Goal: Information Seeking & Learning: Understand process/instructions

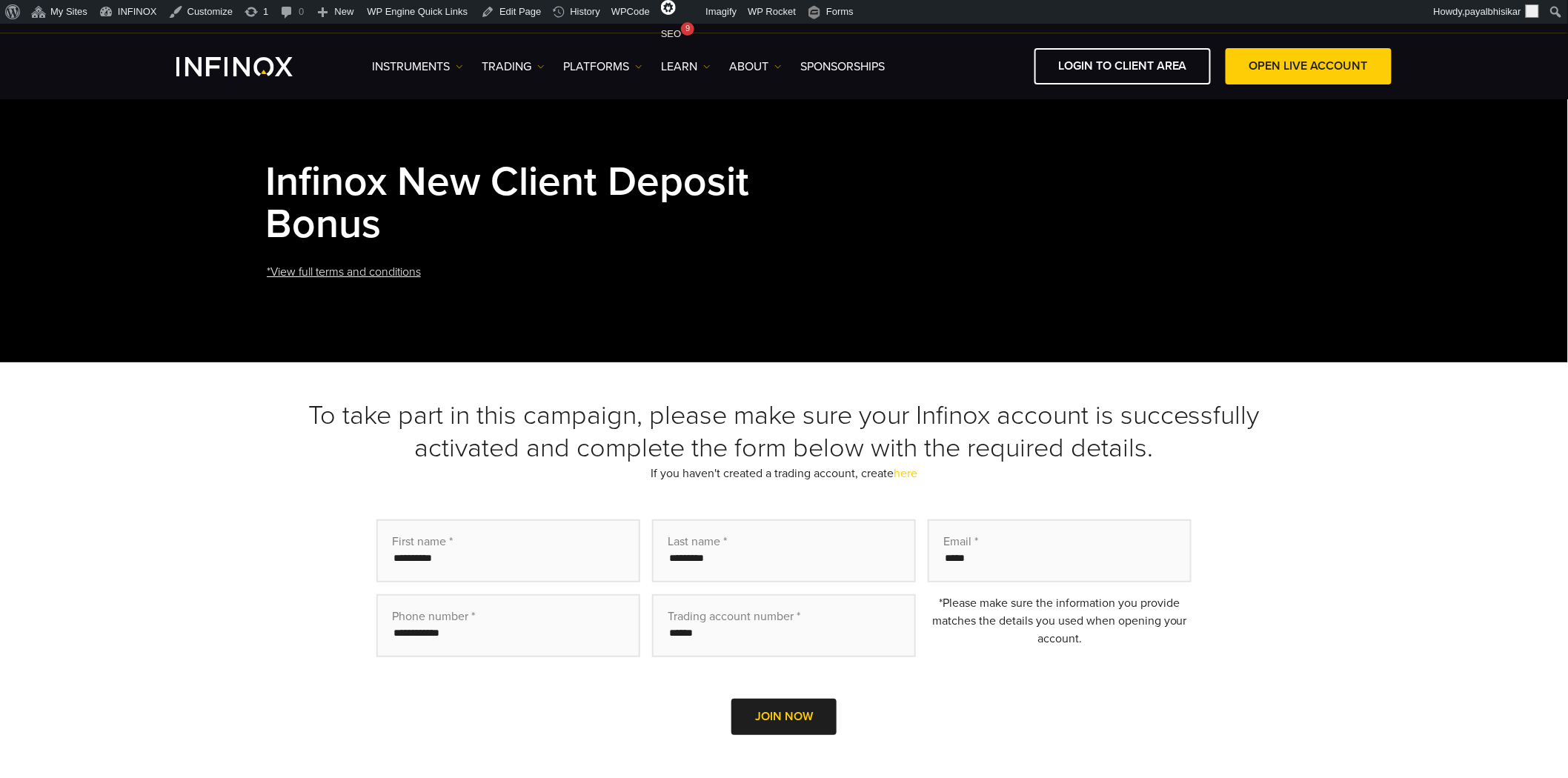
click at [68, 429] on div "To take part in this campaign, please make sure your Infinox account is success…" at bounding box center [784, 588] width 1568 height 451
click at [197, 434] on div "To take part in this campaign, please make sure your Infinox account is success…" at bounding box center [784, 588] width 1568 height 451
click at [180, 434] on div "To take part in this campaign, please make sure your Infinox account is success…" at bounding box center [784, 588] width 1568 height 451
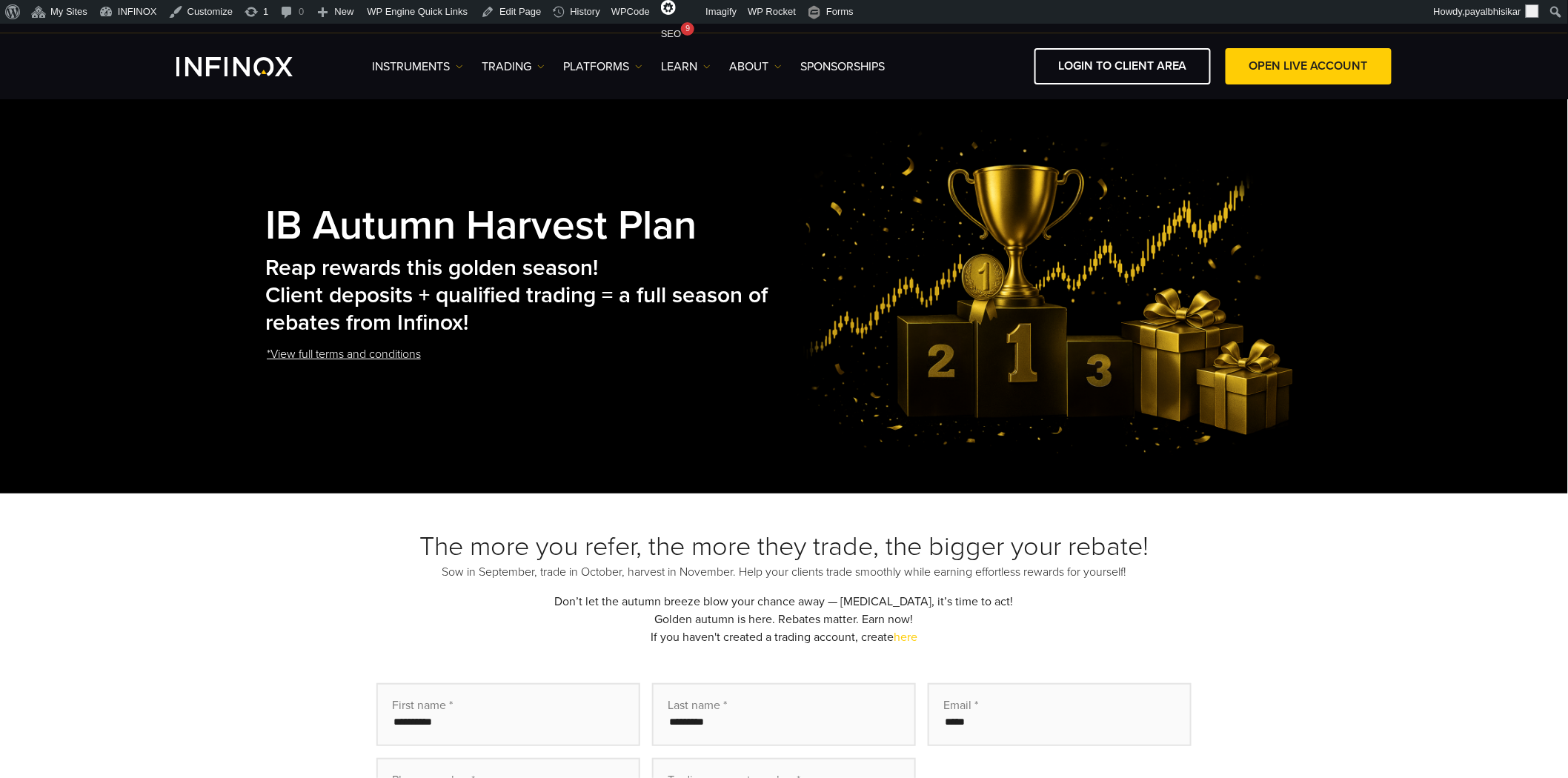
click at [401, 352] on link "*View full terms and conditions" at bounding box center [343, 355] width 157 height 36
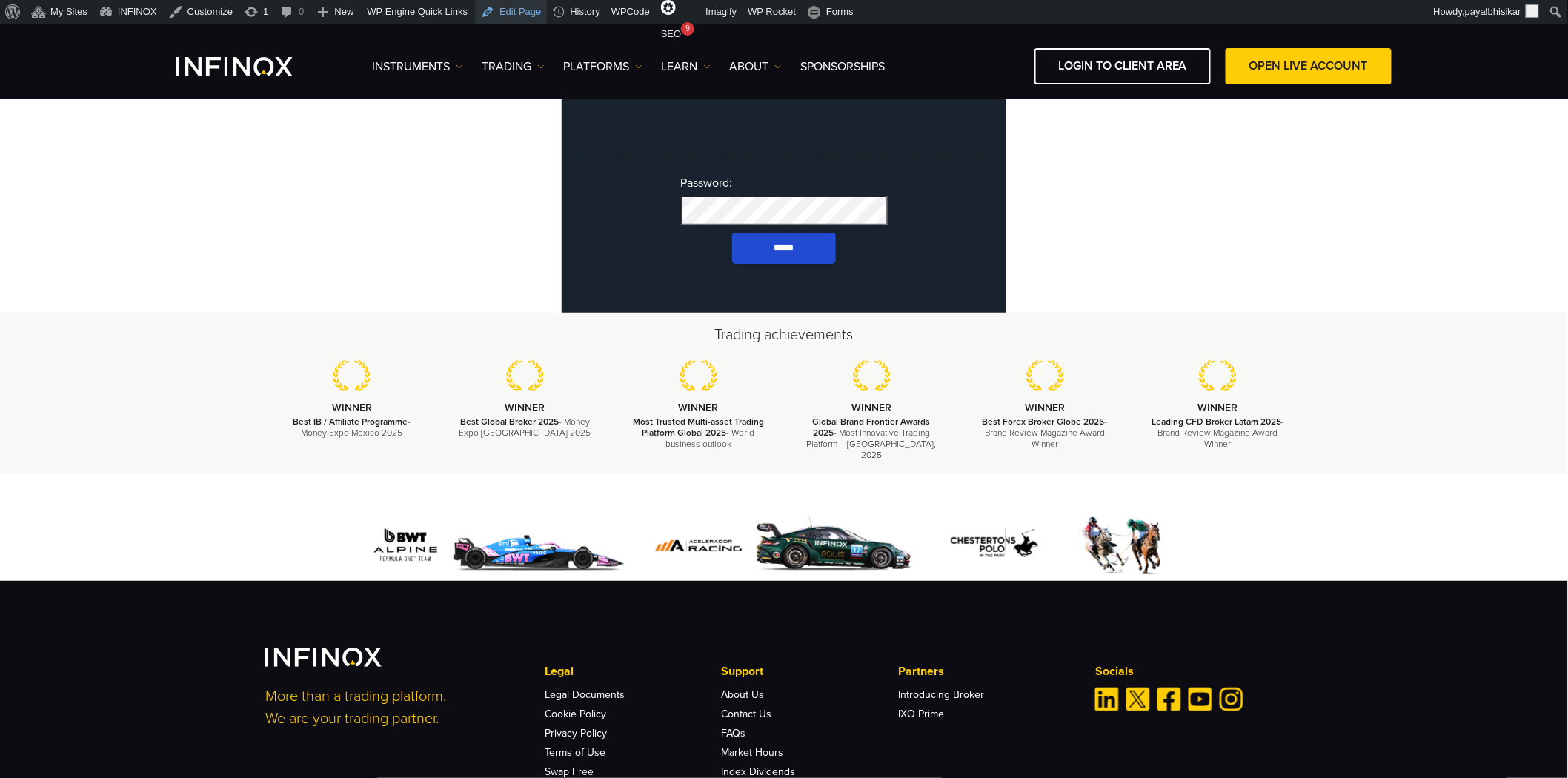
click at [506, 15] on link "Edit Page" at bounding box center [511, 11] width 72 height 24
